Goal: Task Accomplishment & Management: Complete application form

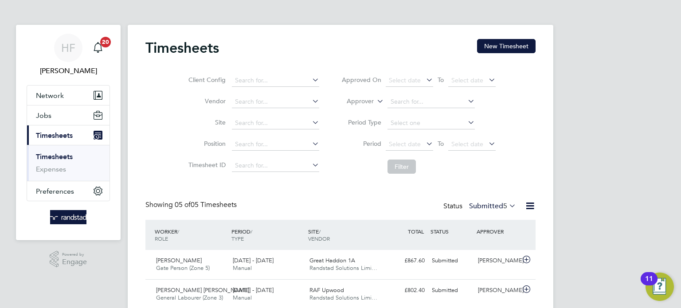
click at [60, 152] on ul "Timesheets Expenses" at bounding box center [68, 163] width 82 height 36
click at [62, 157] on link "Timesheets" at bounding box center [54, 156] width 37 height 8
click at [497, 47] on button "New Timesheet" at bounding box center [506, 46] width 58 height 14
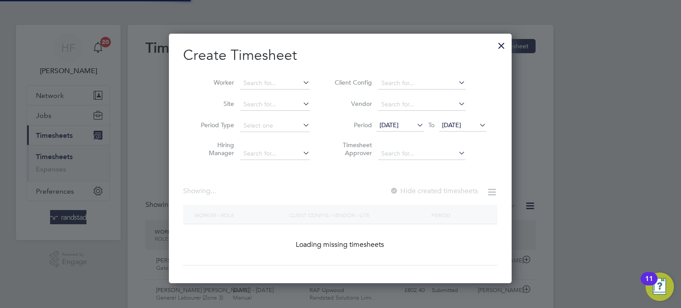
scroll to position [249, 343]
drag, startPoint x: 261, startPoint y: 74, endPoint x: 262, endPoint y: 79, distance: 4.6
click at [261, 75] on li "Worker" at bounding box center [252, 83] width 138 height 21
click at [502, 41] on div at bounding box center [501, 43] width 16 height 16
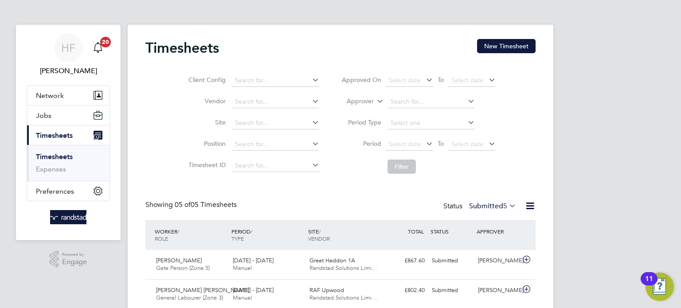
scroll to position [22, 77]
click at [57, 156] on link "Timesheets" at bounding box center [54, 156] width 37 height 8
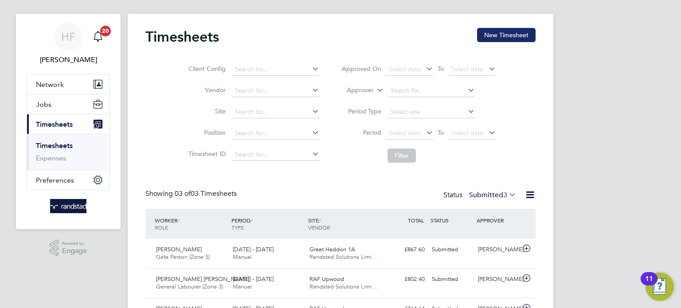
scroll to position [11, 0]
click at [490, 31] on button "New Timesheet" at bounding box center [506, 35] width 58 height 14
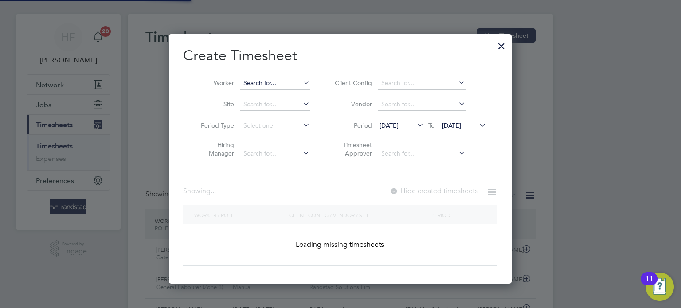
scroll to position [249, 343]
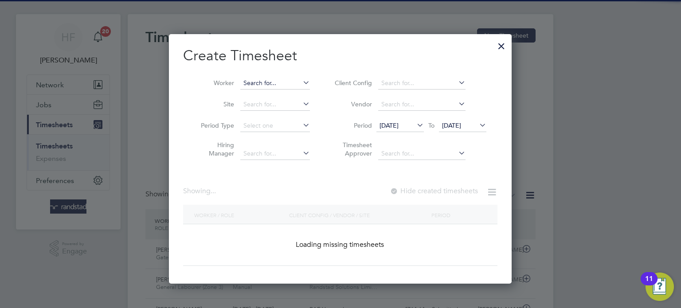
click at [273, 80] on input at bounding box center [275, 83] width 70 height 12
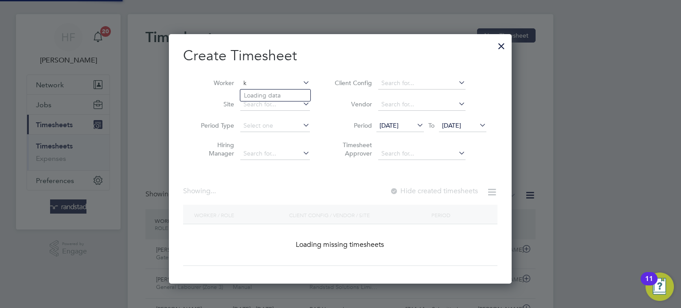
scroll to position [1897, 343]
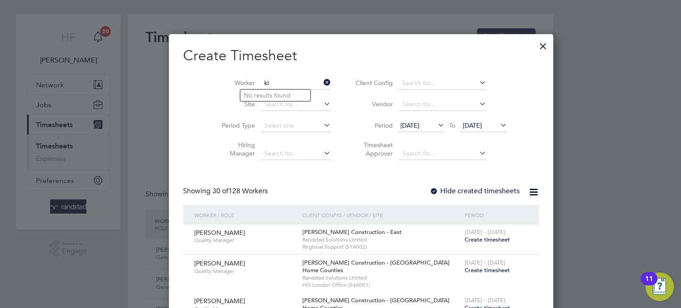
type input "k"
type input "michaell t"
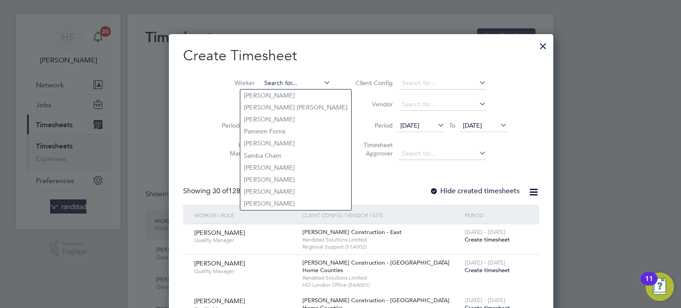
click at [263, 79] on input at bounding box center [296, 83] width 70 height 12
click at [261, 84] on input at bounding box center [296, 83] width 70 height 12
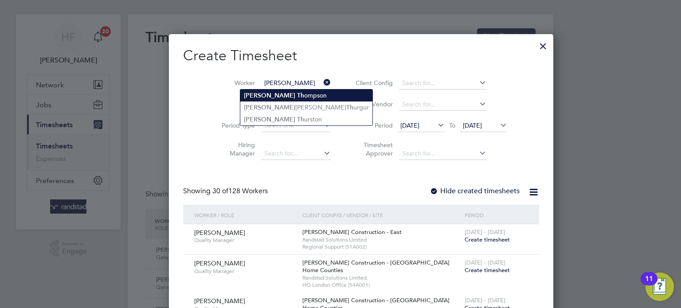
click at [289, 100] on li "Michael Th ompson" at bounding box center [306, 96] width 132 height 12
type input "[PERSON_NAME]"
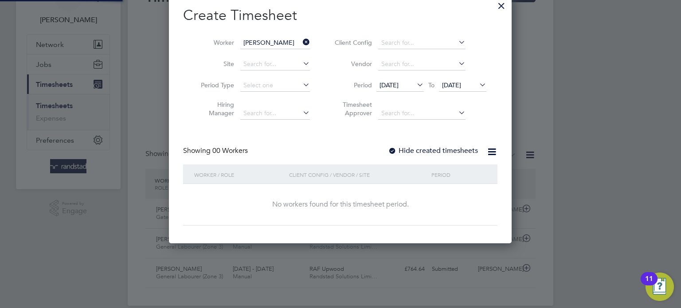
scroll to position [53, 0]
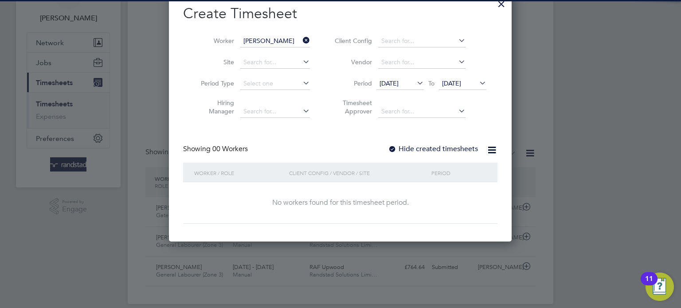
click at [466, 148] on label "Hide created timesheets" at bounding box center [433, 148] width 90 height 9
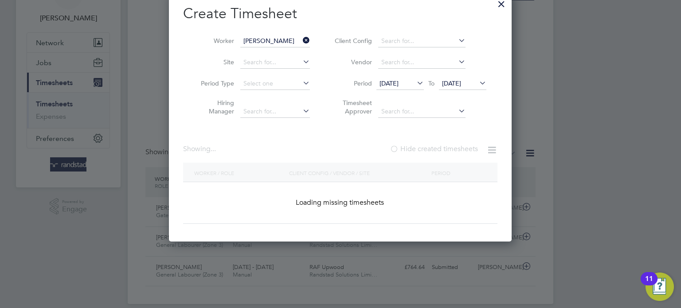
scroll to position [4, 4]
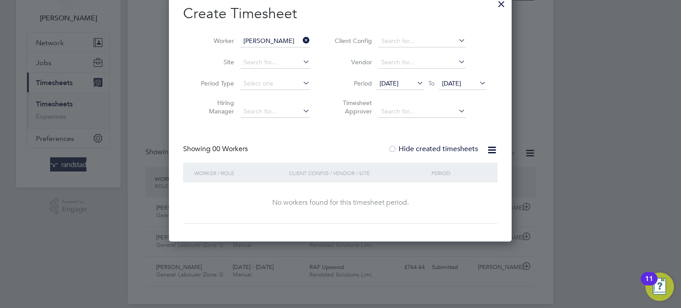
click at [466, 148] on label "Hide created timesheets" at bounding box center [433, 148] width 90 height 9
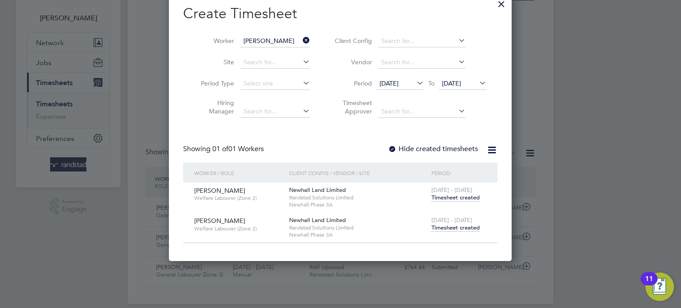
click at [467, 228] on span "Timesheet created" at bounding box center [455, 228] width 48 height 8
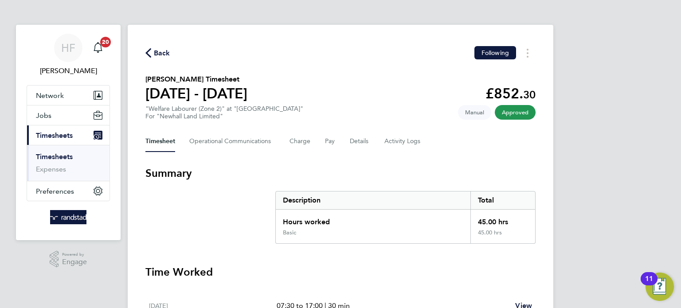
click at [66, 153] on link "Timesheets" at bounding box center [54, 156] width 37 height 8
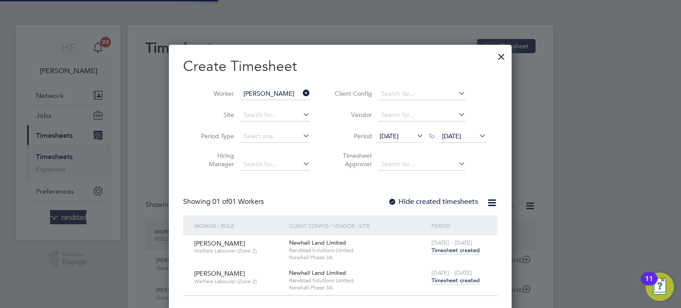
scroll to position [22, 77]
click at [502, 56] on div at bounding box center [501, 55] width 16 height 16
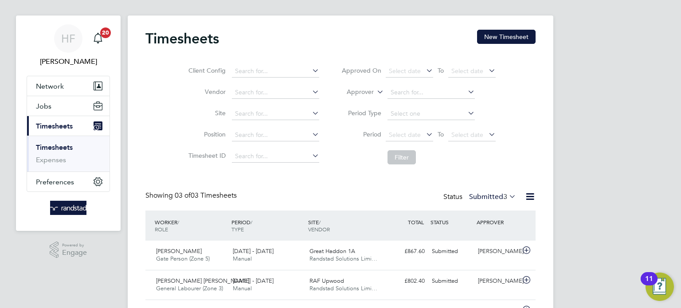
scroll to position [11, 0]
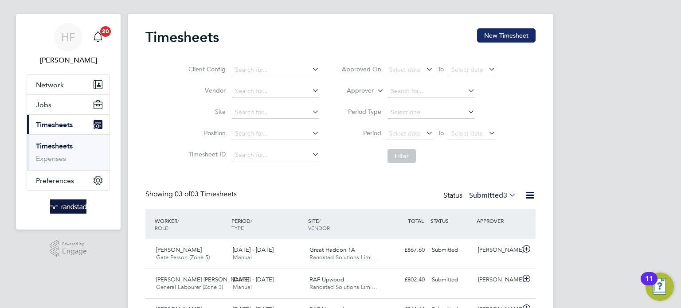
click at [495, 30] on button "New Timesheet" at bounding box center [506, 35] width 58 height 14
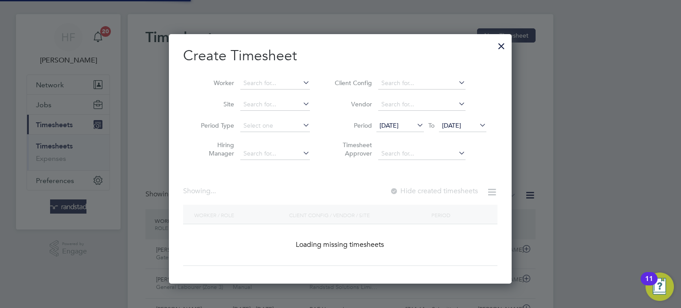
scroll to position [249, 343]
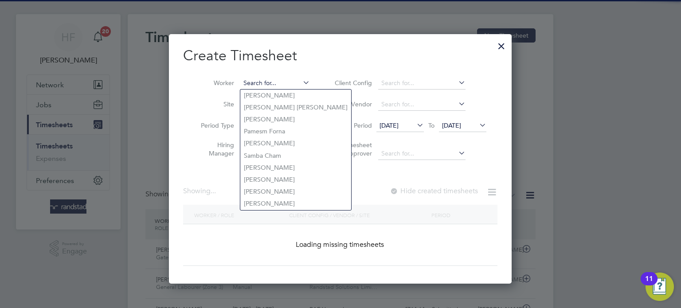
drag, startPoint x: 271, startPoint y: 83, endPoint x: 332, endPoint y: 77, distance: 61.5
click at [278, 83] on input at bounding box center [275, 83] width 70 height 12
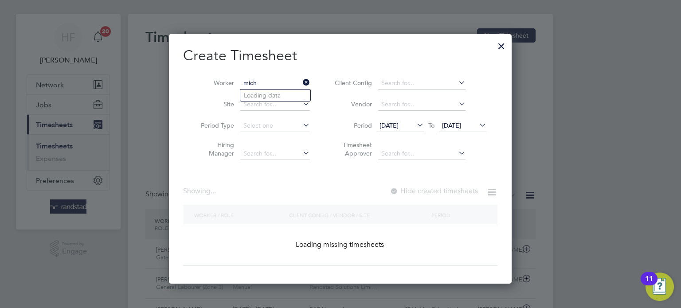
scroll to position [1897, 343]
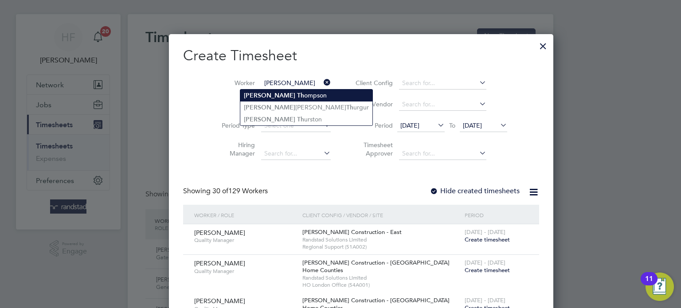
click at [289, 91] on li "Michael Th ompson" at bounding box center [306, 96] width 132 height 12
type input "[PERSON_NAME]"
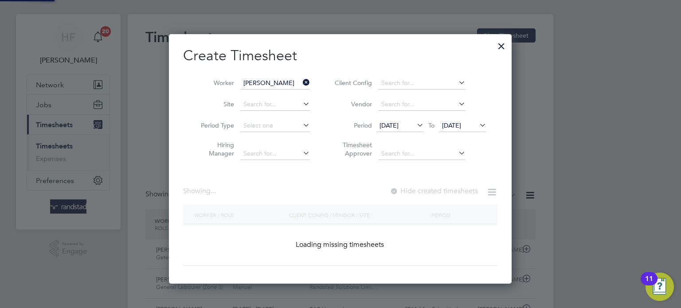
scroll to position [238, 343]
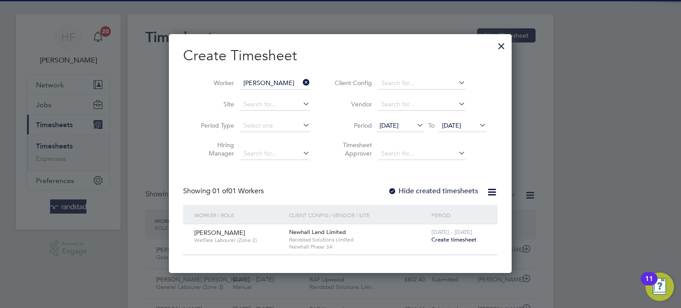
click at [452, 238] on span "Create timesheet" at bounding box center [453, 240] width 45 height 8
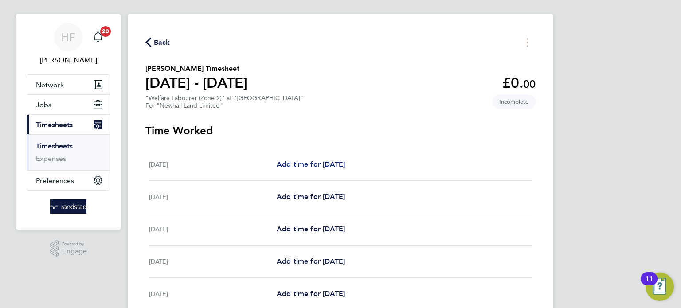
click at [329, 164] on span "Add time for Mon 22 Sep" at bounding box center [310, 164] width 68 height 8
click at [318, 167] on span "Add time for Mon 22 Sep" at bounding box center [310, 164] width 68 height 8
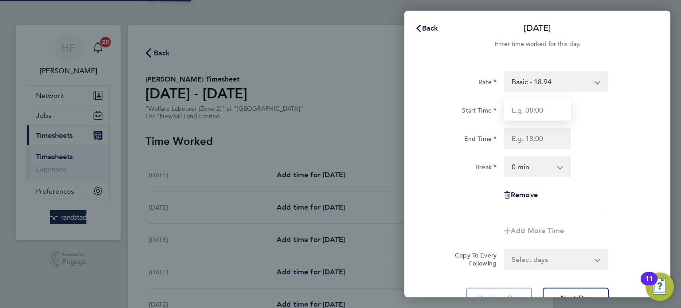
click at [526, 110] on input "Start Time" at bounding box center [536, 109] width 67 height 21
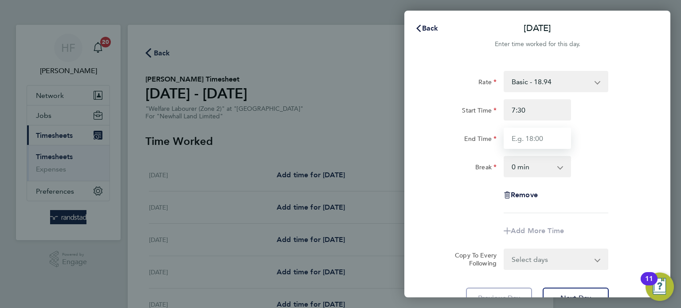
type input "07:30"
type input "17:00"
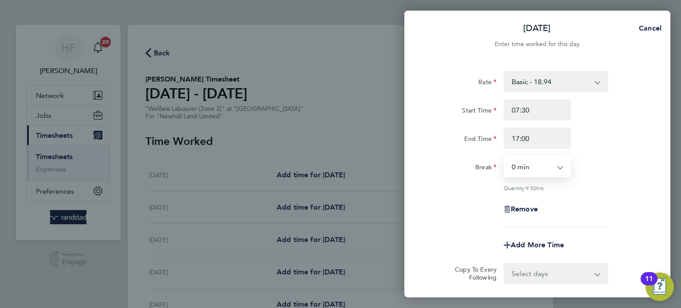
click at [555, 179] on div "Rate Basic - 18.94 Start Time 07:30 End Time 17:00 Break 0 min 15 min 30 min 45…" at bounding box center [537, 149] width 216 height 156
click at [557, 169] on select "0 min 15 min 30 min 45 min 60 min 75 min 90 min" at bounding box center [531, 166] width 55 height 19
select select "30"
click at [504, 157] on select "0 min 15 min 30 min 45 min 60 min 75 min 90 min" at bounding box center [531, 166] width 55 height 19
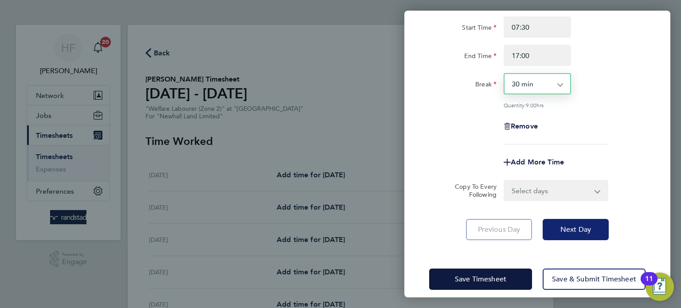
click at [564, 234] on button "Next Day" at bounding box center [575, 229] width 66 height 21
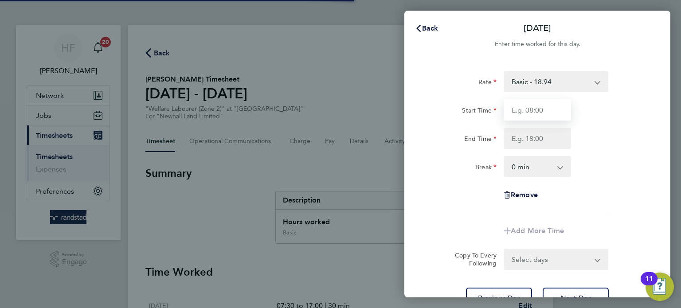
click at [530, 111] on input "Start Time" at bounding box center [536, 109] width 67 height 21
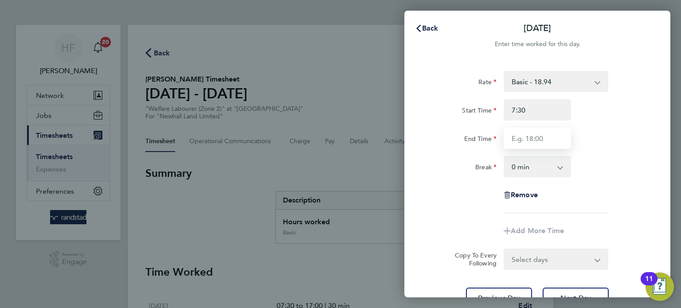
type input "07:30"
type input "17:00"
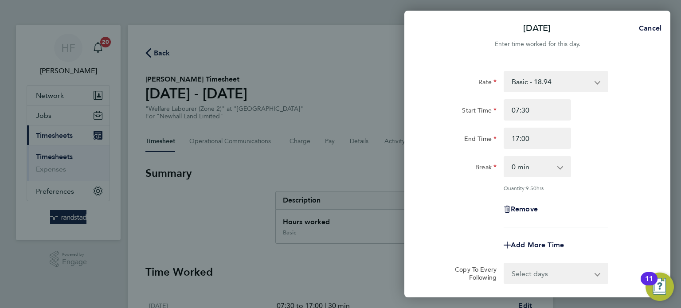
click at [561, 167] on app-icon-cross-button at bounding box center [564, 166] width 11 height 19
click at [544, 167] on select "0 min 15 min 30 min 45 min 60 min 75 min 90 min" at bounding box center [531, 166] width 55 height 19
click at [504, 157] on select "0 min 15 min 30 min 45 min 60 min 75 min 90 min" at bounding box center [531, 166] width 55 height 19
click at [543, 172] on select "0 min 15 min 30 min 45 min 60 min 75 min 90 min" at bounding box center [531, 166] width 55 height 19
select select "30"
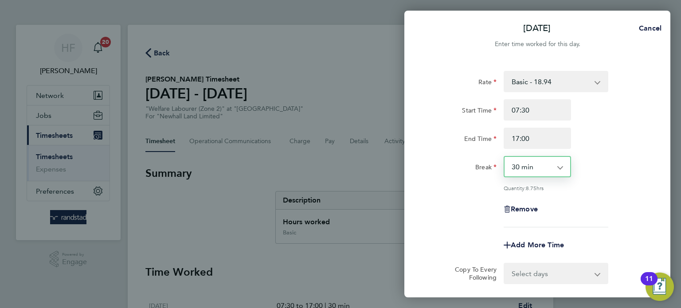
click at [504, 157] on select "0 min 15 min 30 min 45 min 60 min 75 min 90 min" at bounding box center [531, 166] width 55 height 19
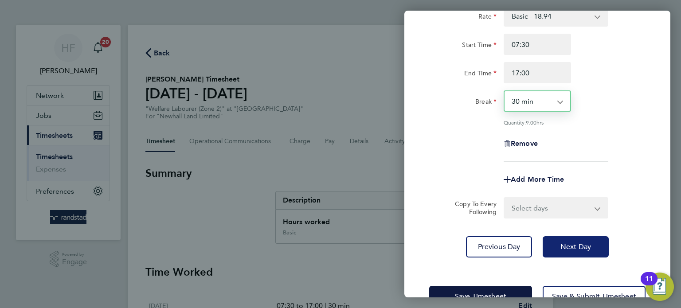
click at [576, 243] on span "Next Day" at bounding box center [575, 246] width 31 height 9
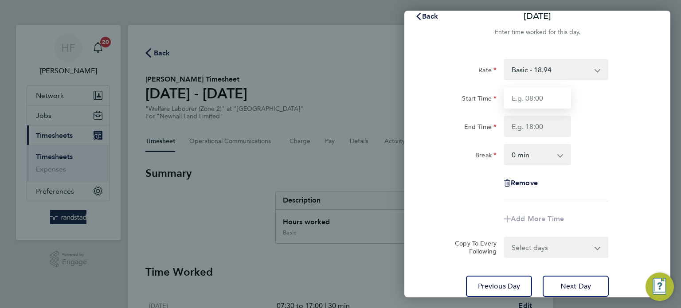
click at [525, 93] on input "Start Time" at bounding box center [536, 97] width 67 height 21
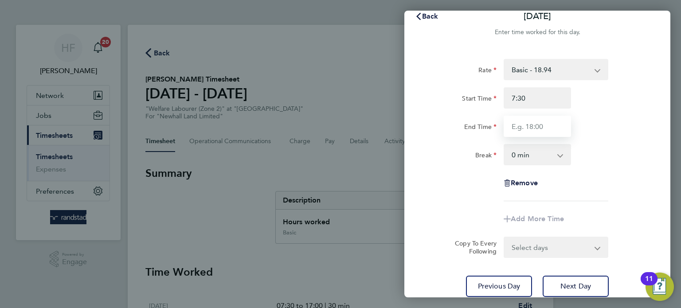
type input "07:30"
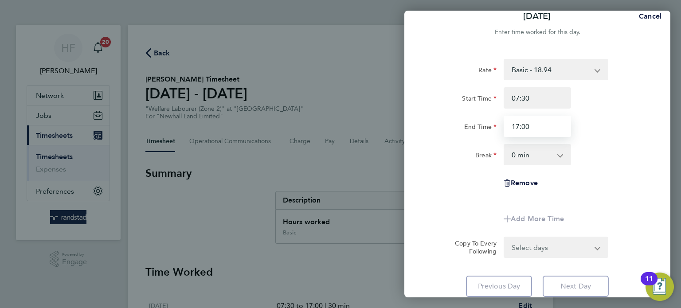
type input "17:00"
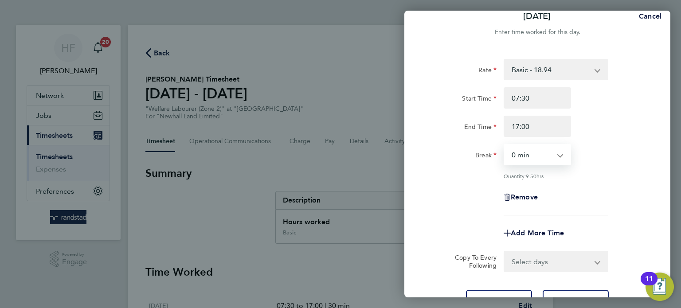
click at [557, 157] on select "0 min 15 min 30 min 45 min 60 min 75 min 90 min" at bounding box center [531, 154] width 55 height 19
select select "30"
click at [504, 145] on select "0 min 15 min 30 min 45 min 60 min 75 min 90 min" at bounding box center [531, 154] width 55 height 19
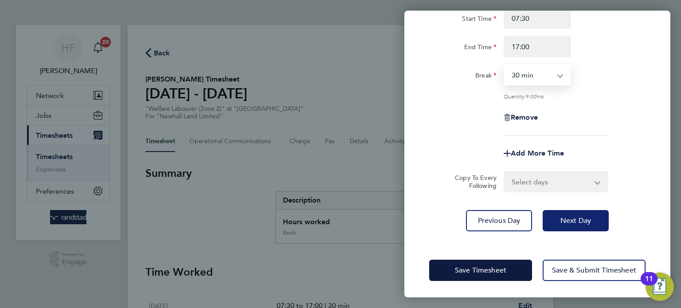
click at [574, 224] on button "Next Day" at bounding box center [575, 220] width 66 height 21
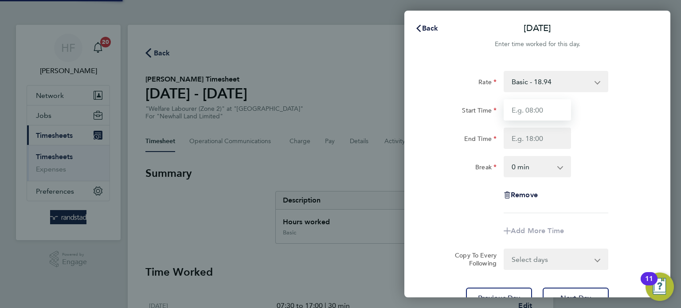
click at [528, 108] on input "Start Time" at bounding box center [536, 109] width 67 height 21
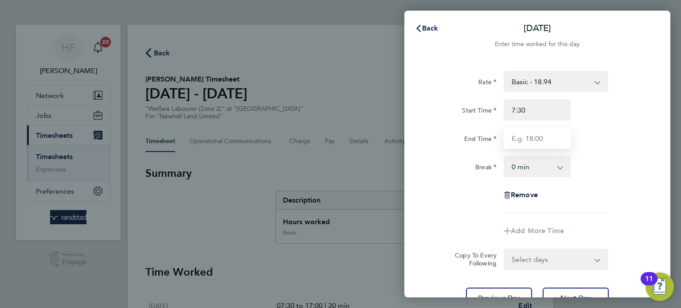
type input "07:30"
type input "17:00"
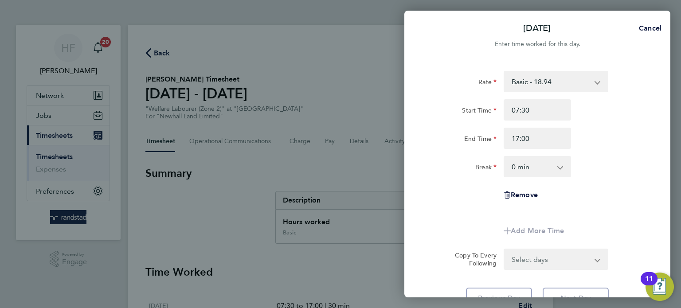
click at [603, 166] on div "Break 0 min 15 min 30 min 45 min 60 min 75 min 90 min" at bounding box center [536, 166] width 223 height 21
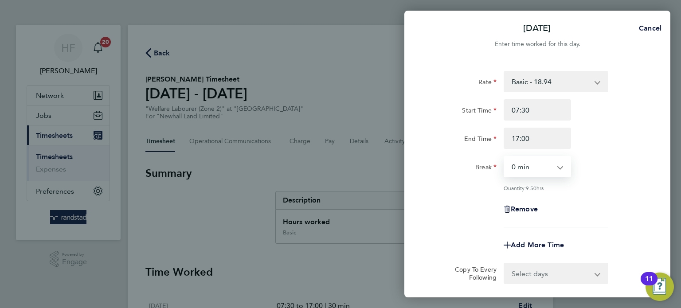
click at [547, 162] on select "0 min 15 min 30 min 45 min 60 min 75 min 90 min" at bounding box center [531, 166] width 55 height 19
select select "30"
click at [504, 157] on select "0 min 15 min 30 min 45 min 60 min 75 min 90 min" at bounding box center [531, 166] width 55 height 19
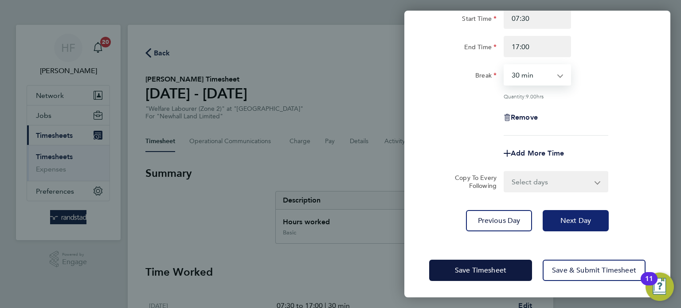
click at [587, 216] on span "Next Day" at bounding box center [575, 220] width 31 height 9
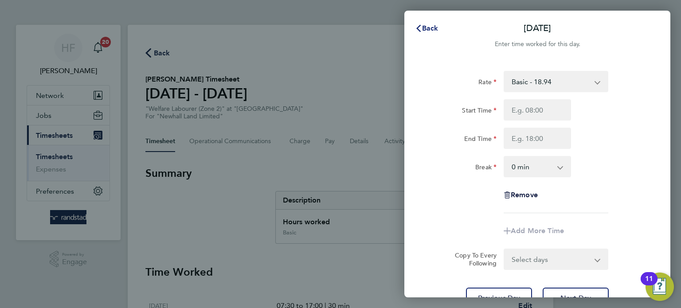
click at [423, 26] on span "Back" at bounding box center [430, 28] width 16 height 8
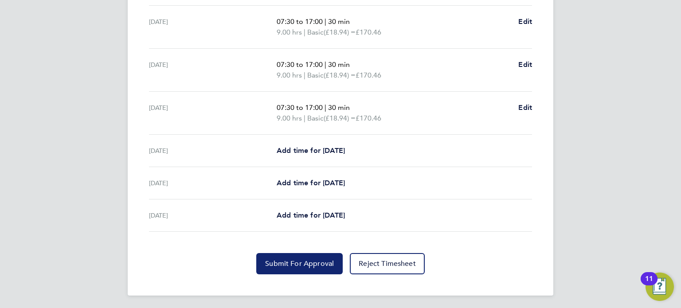
click at [304, 262] on span "Submit For Approval" at bounding box center [299, 263] width 69 height 9
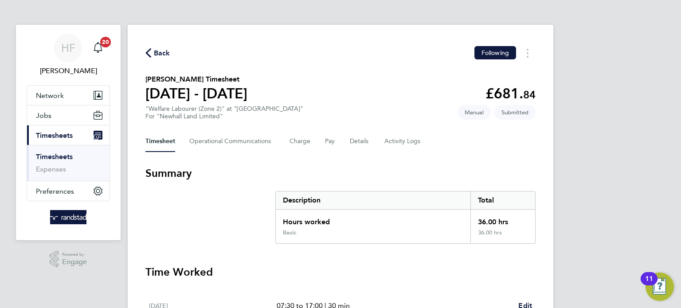
click at [55, 154] on link "Timesheets" at bounding box center [54, 156] width 37 height 8
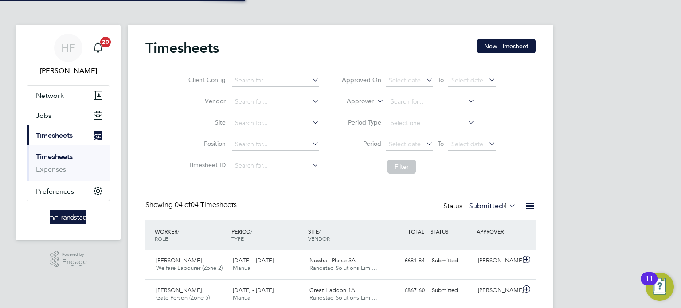
scroll to position [22, 77]
